Goal: Task Accomplishment & Management: Manage account settings

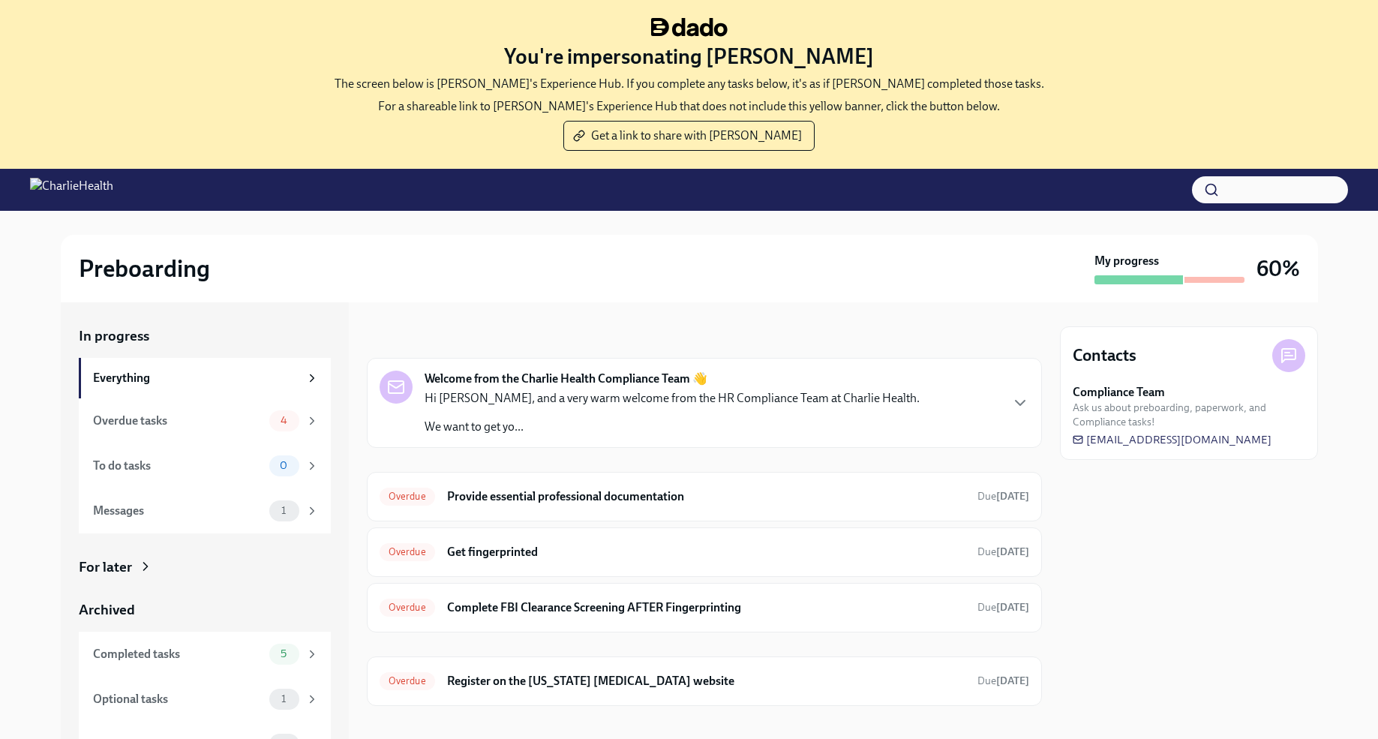
scroll to position [153, 0]
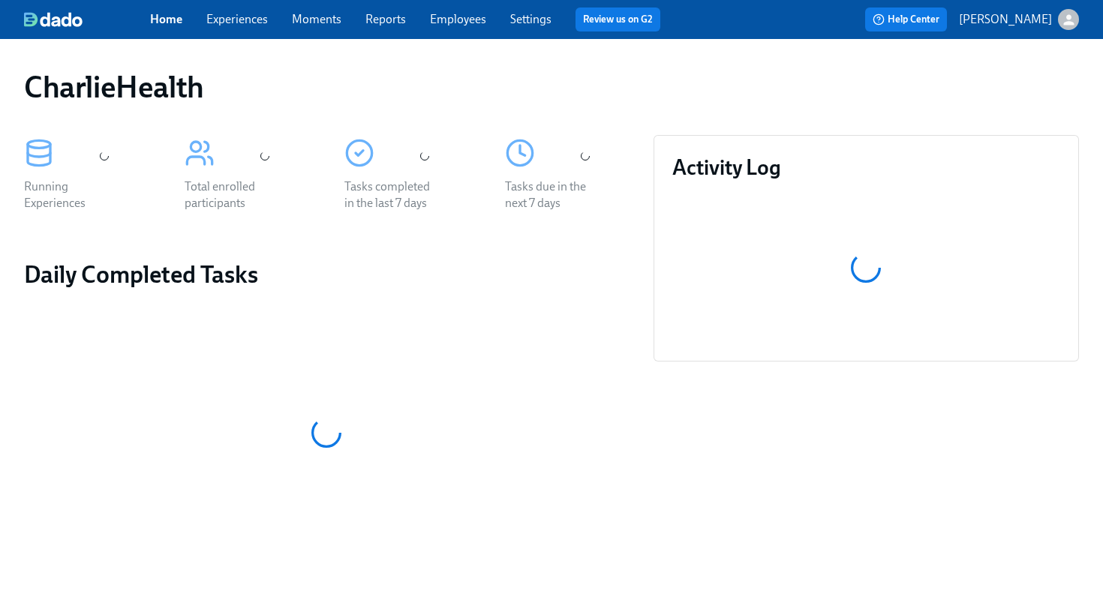
click at [457, 23] on link "Employees" at bounding box center [458, 19] width 56 height 14
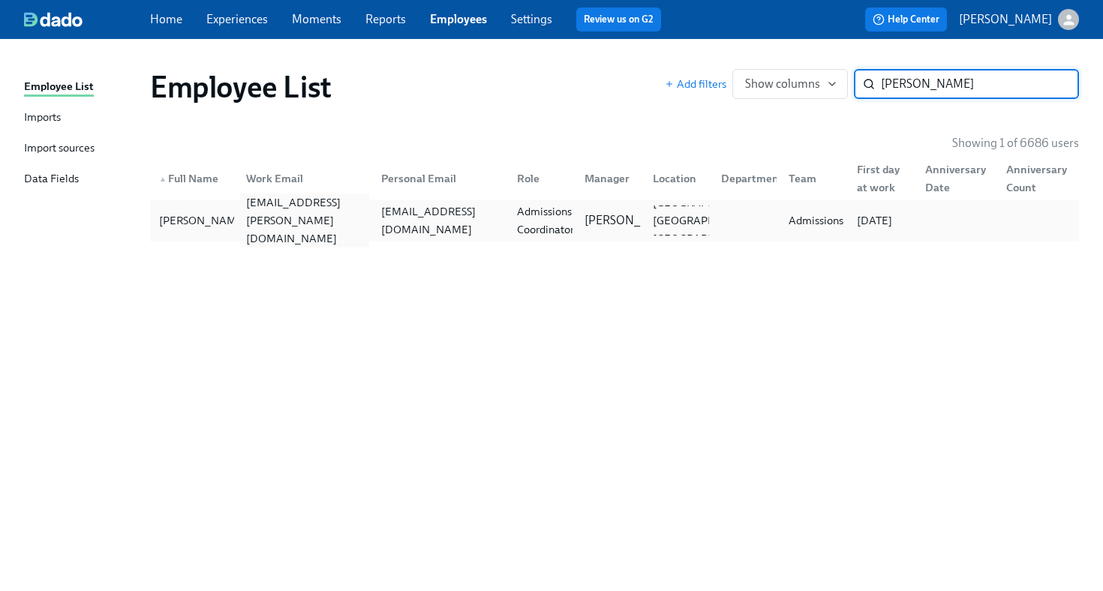
type input "kaiya moore"
click at [294, 228] on div "kaiya.moore@charliehealth.com" at bounding box center [305, 221] width 130 height 54
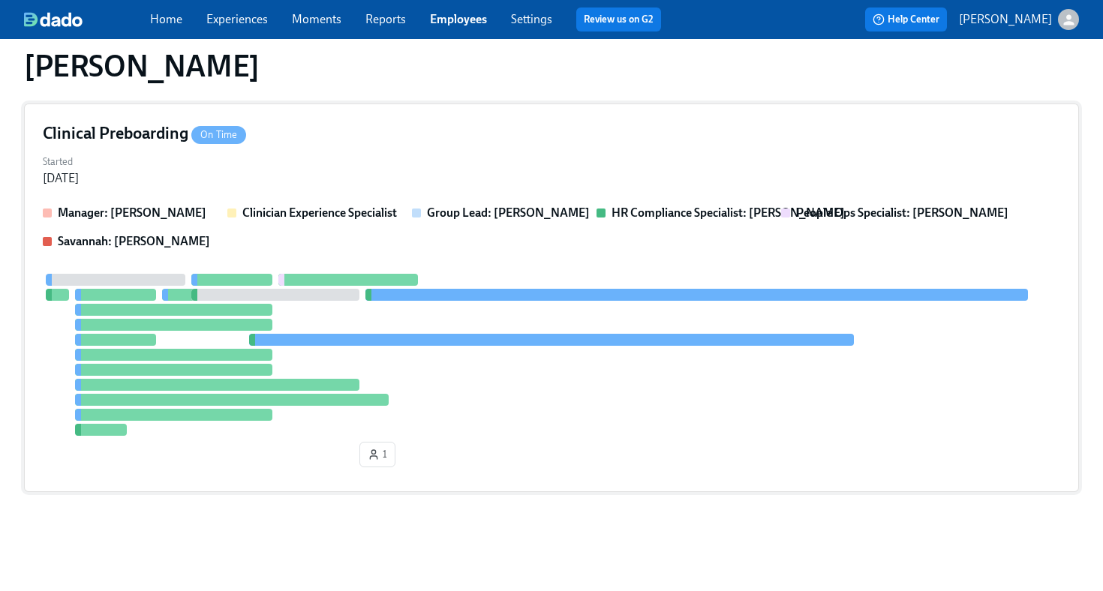
scroll to position [356, 0]
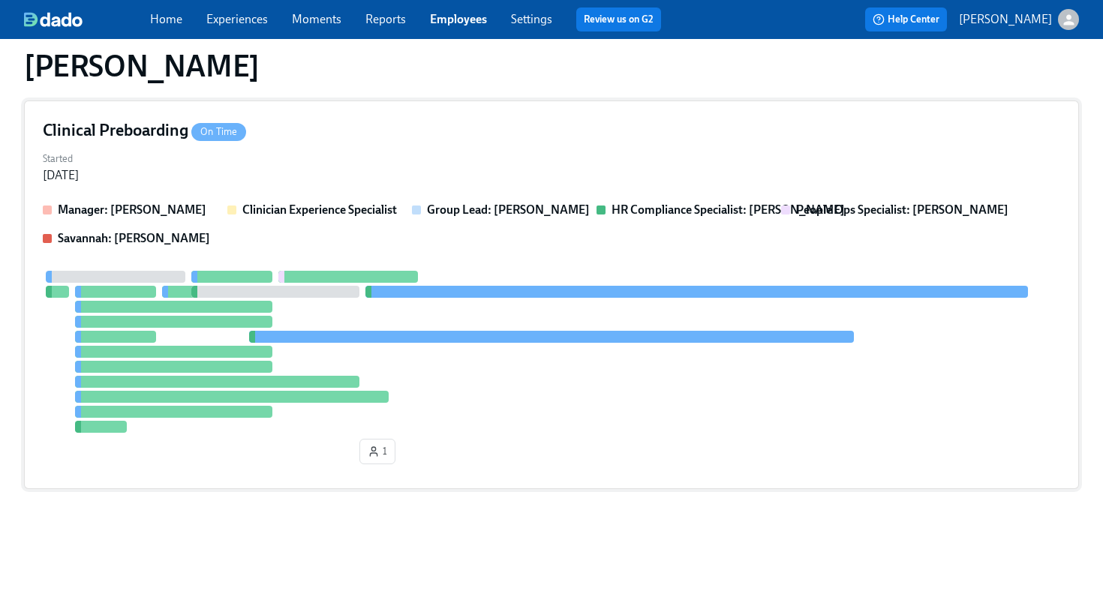
click at [419, 186] on div "Clinical Preboarding On Time Started Sep 22, 2025 Manager: Spencer Pierce Clini…" at bounding box center [551, 295] width 1055 height 389
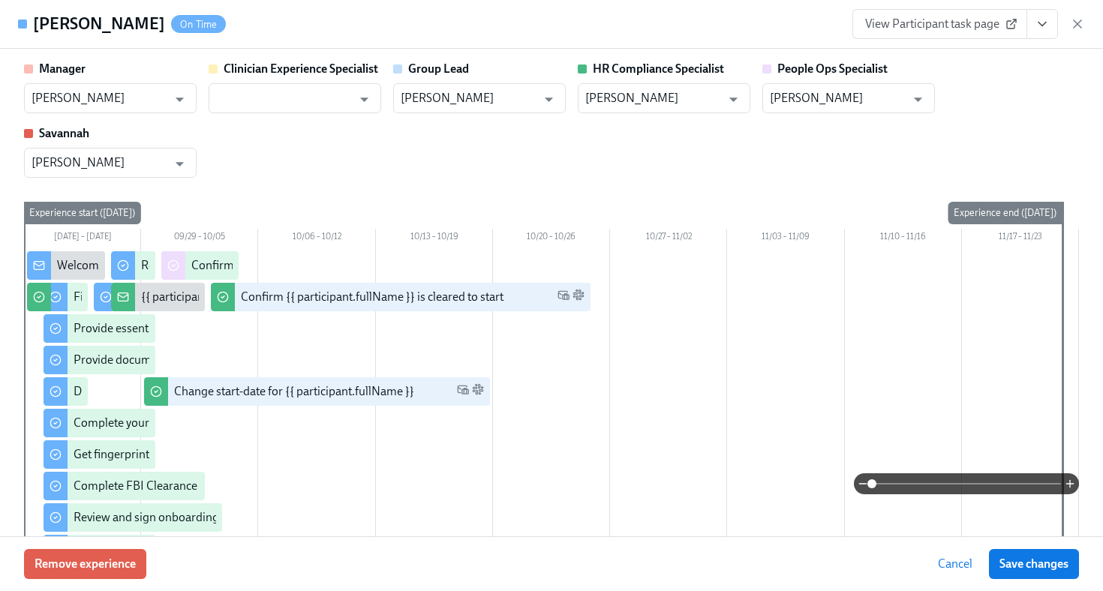
click at [1045, 26] on icon "View task page" at bounding box center [1041, 24] width 15 height 15
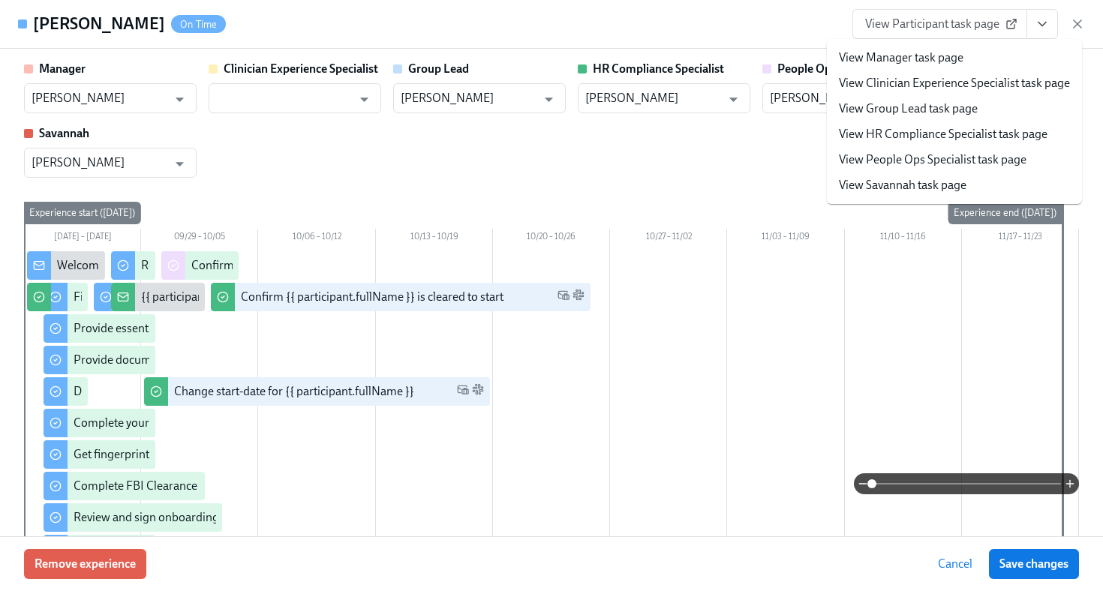
click at [987, 139] on link "View HR Compliance Specialist task page" at bounding box center [943, 134] width 209 height 17
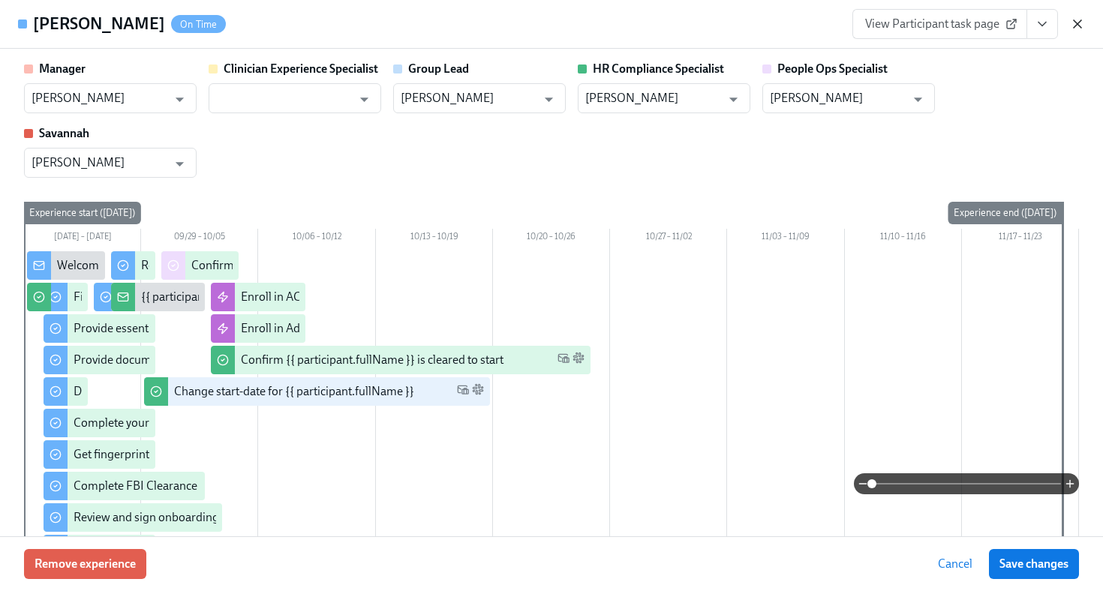
click at [1076, 22] on icon "button" at bounding box center [1077, 24] width 15 height 15
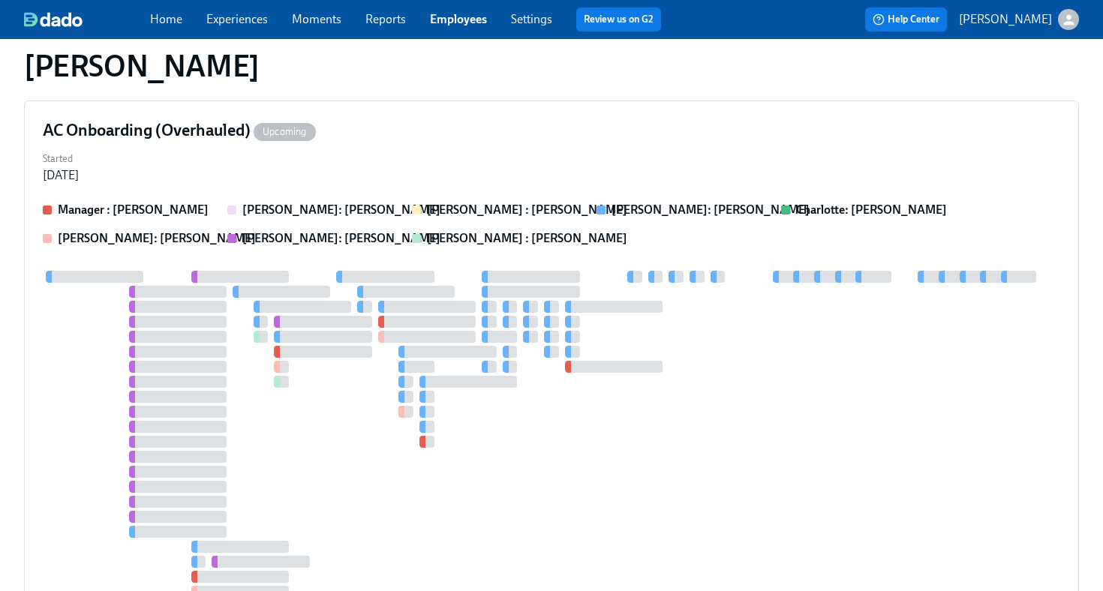
click at [164, 23] on link "Home" at bounding box center [166, 19] width 32 height 14
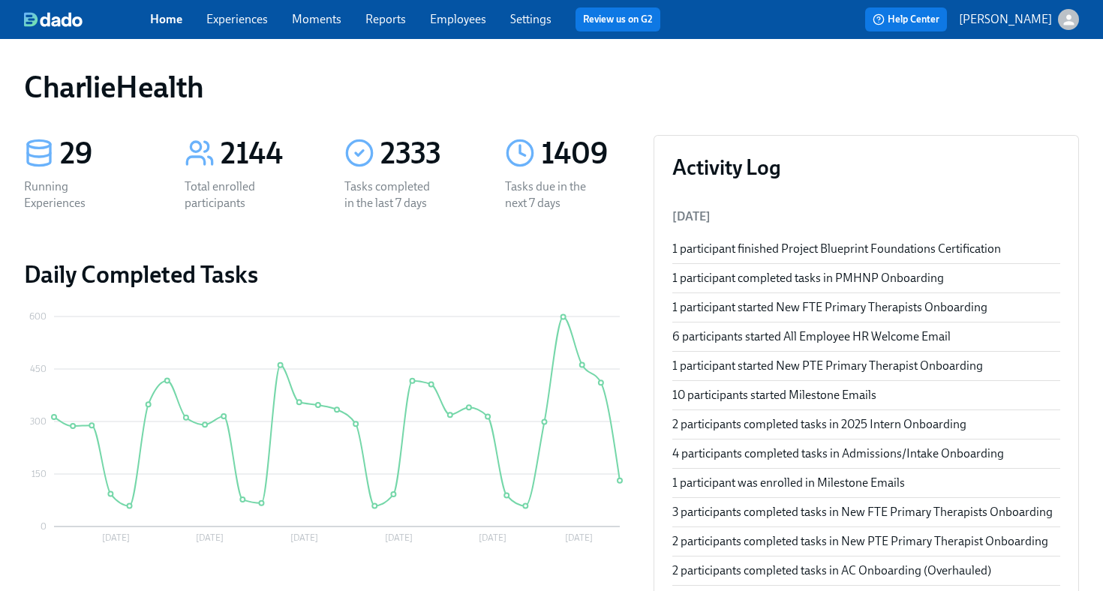
click at [449, 15] on link "Employees" at bounding box center [458, 19] width 56 height 14
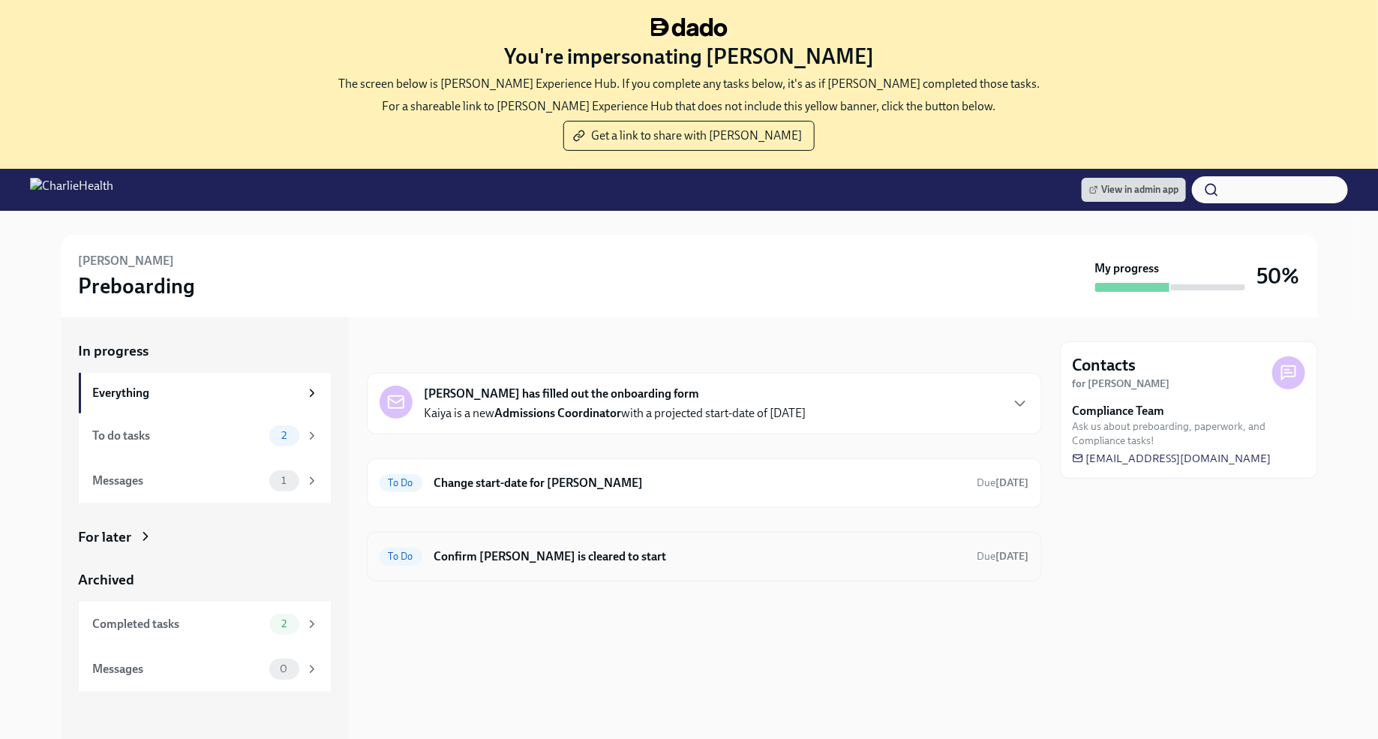
click at [851, 550] on h6 "Confirm Kaiya Moore is cleared to start" at bounding box center [699, 556] width 531 height 17
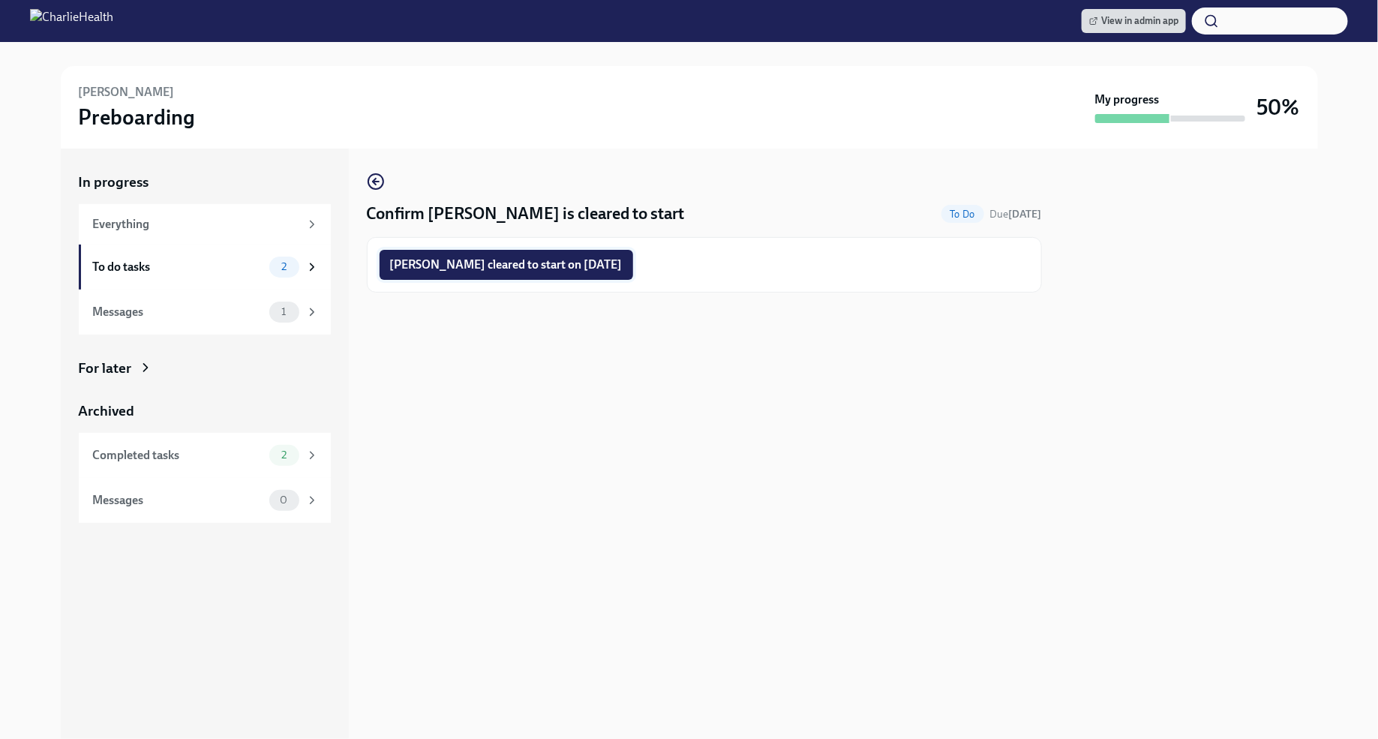
click at [491, 273] on button "Kaiya Moore cleared to start on 10/06/2025" at bounding box center [507, 265] width 254 height 30
